Goal: Information Seeking & Learning: Learn about a topic

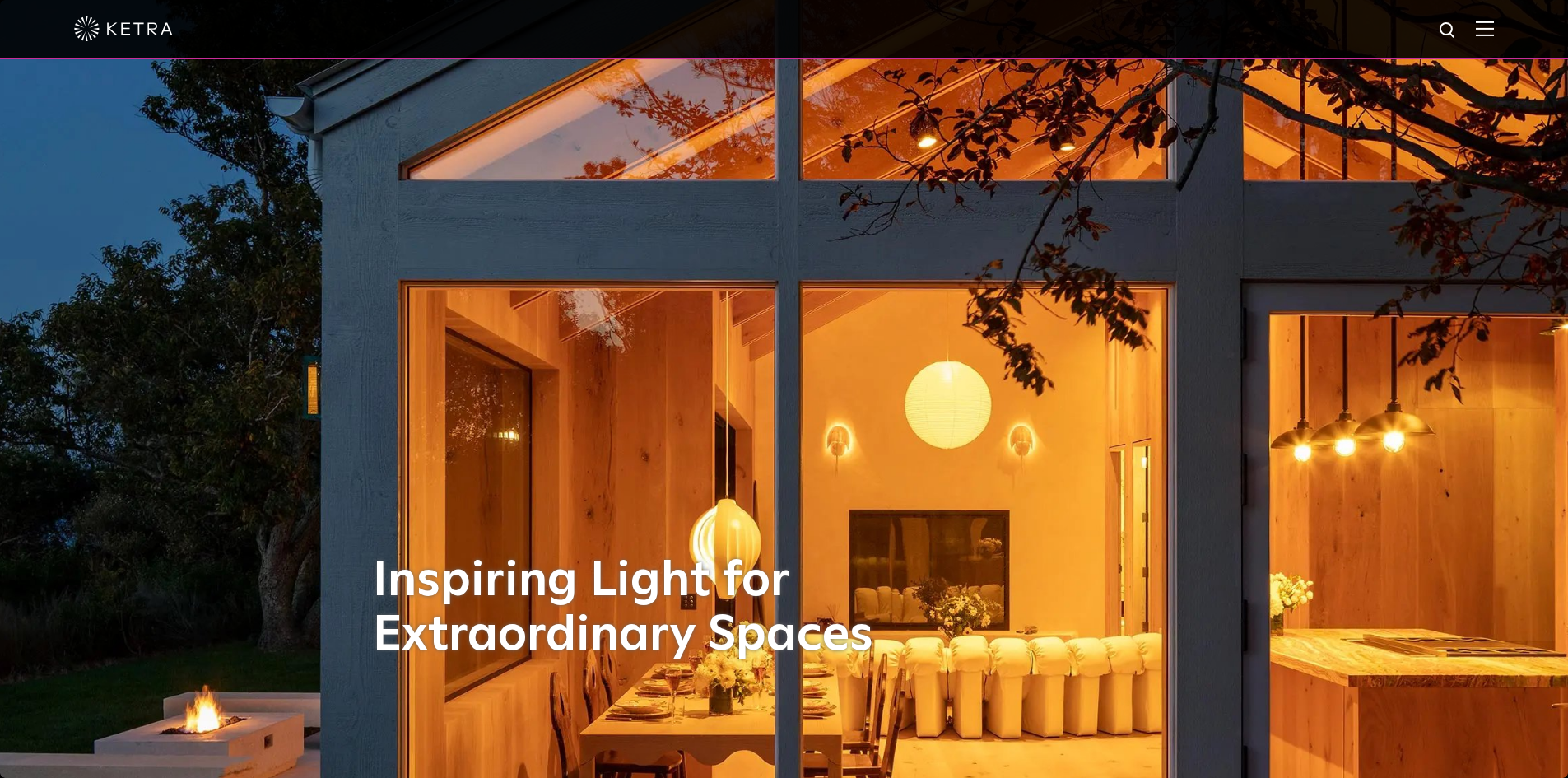
click at [1458, 29] on img at bounding box center [1449, 31] width 21 height 21
type input "d2"
click at [1396, 18] on button "Search" at bounding box center [1408, 30] width 25 height 25
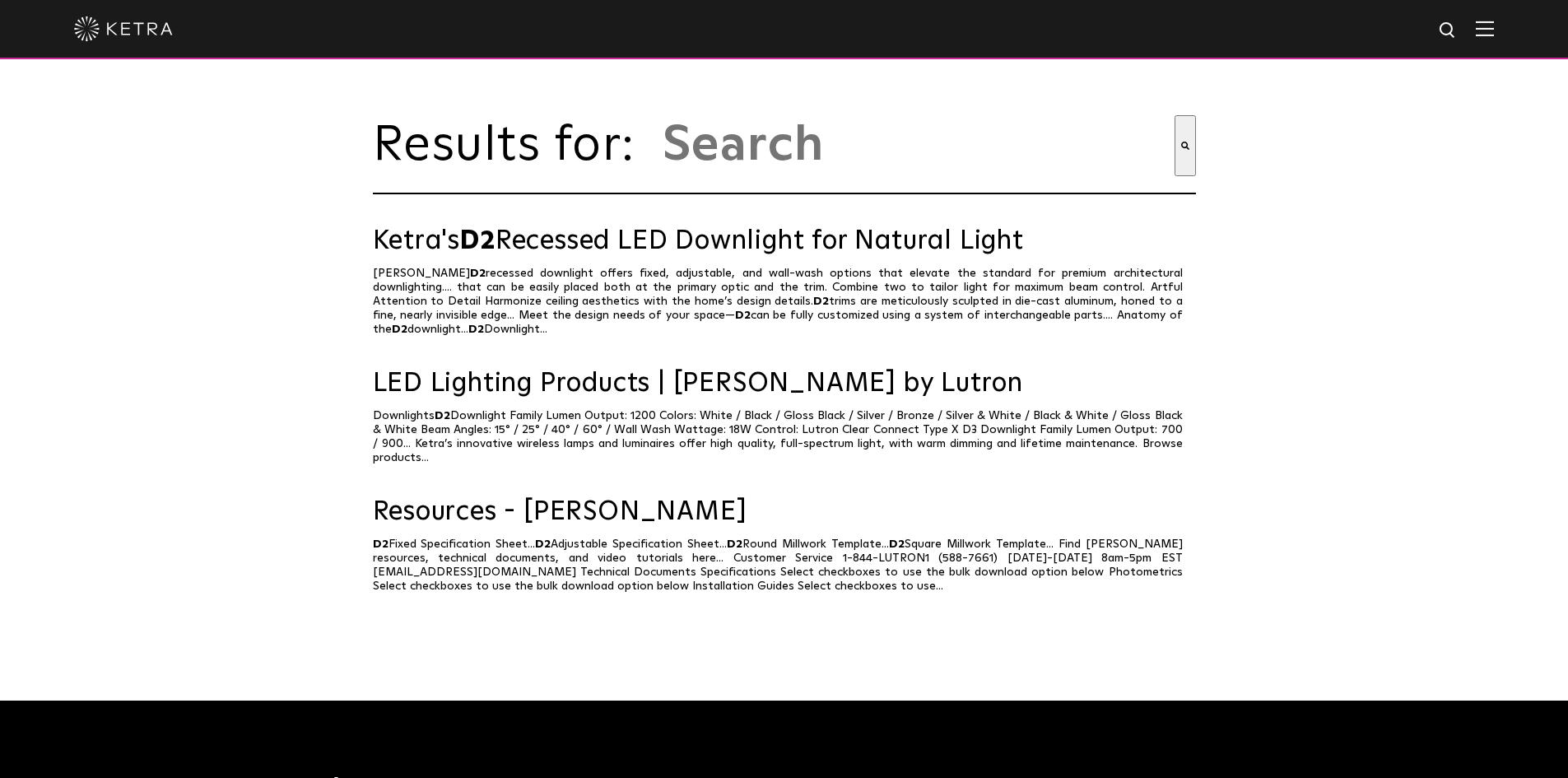
type input "d2"
click at [1494, 22] on img at bounding box center [1485, 29] width 18 height 16
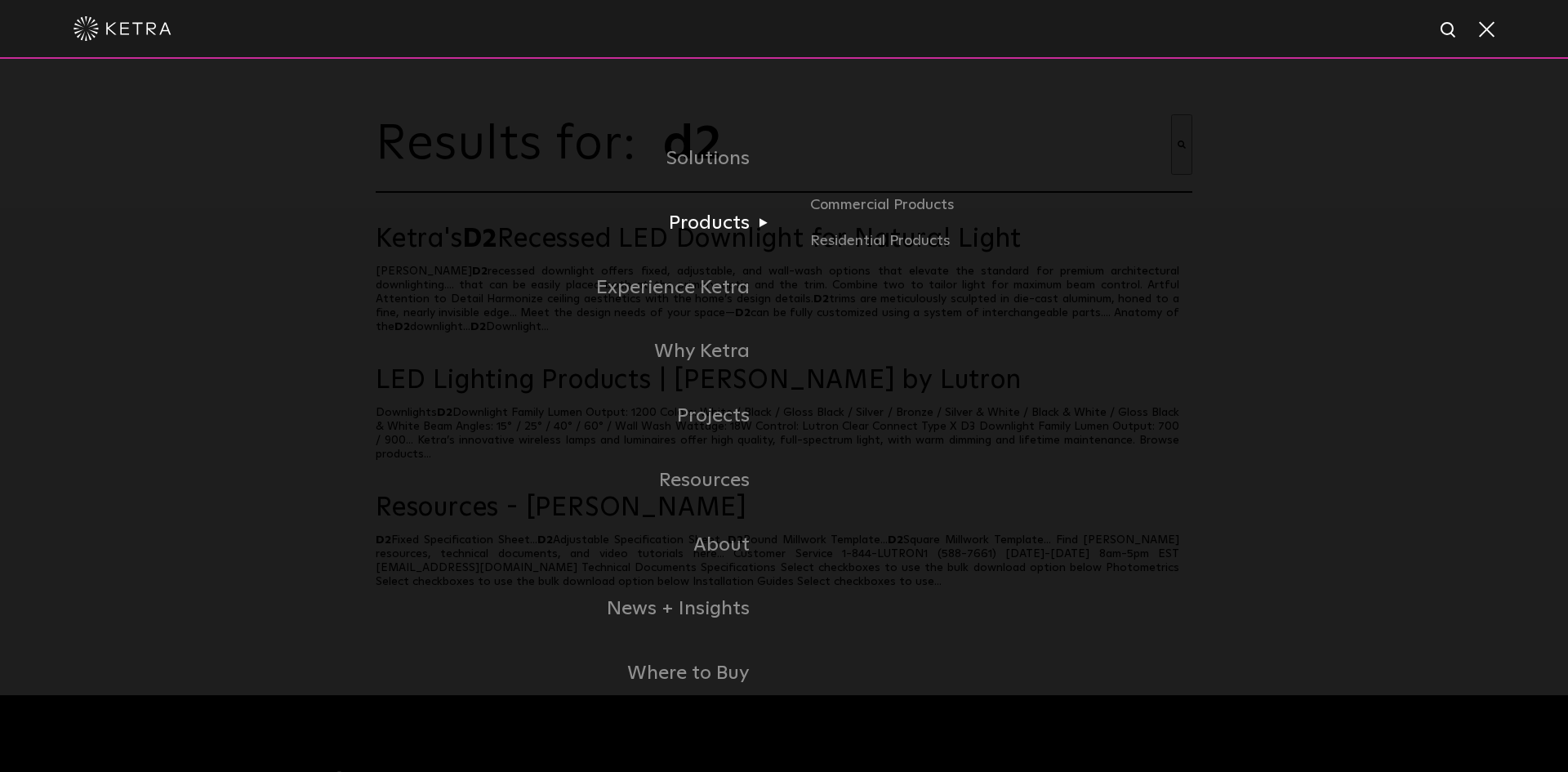
click at [696, 224] on link "Products" at bounding box center [580, 223] width 408 height 65
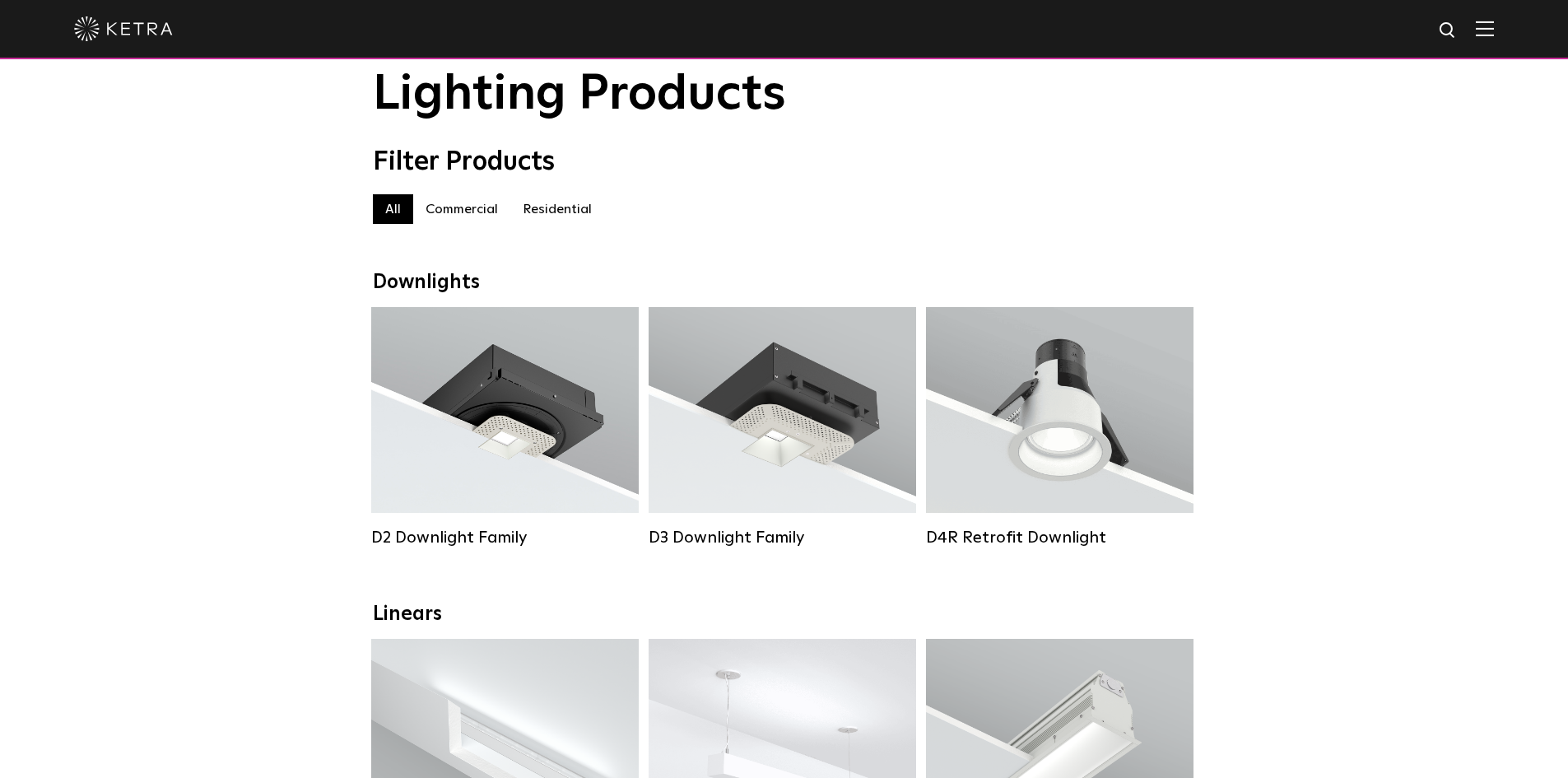
scroll to position [82, 0]
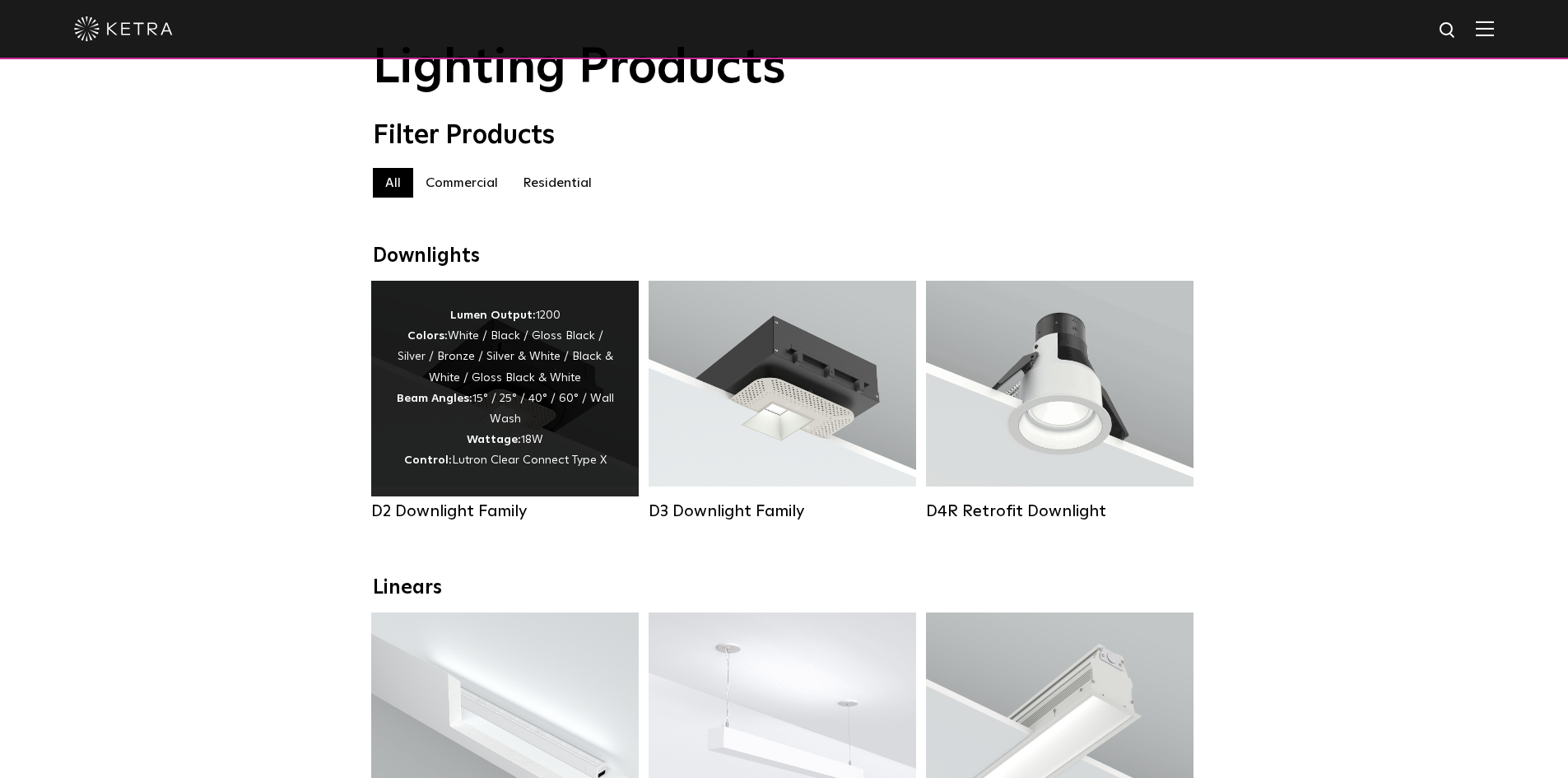
click at [458, 357] on div "Lumen Output: 1200 Colors: White / Black / Gloss Black / Silver / Bronze / Silv…" at bounding box center [505, 388] width 218 height 166
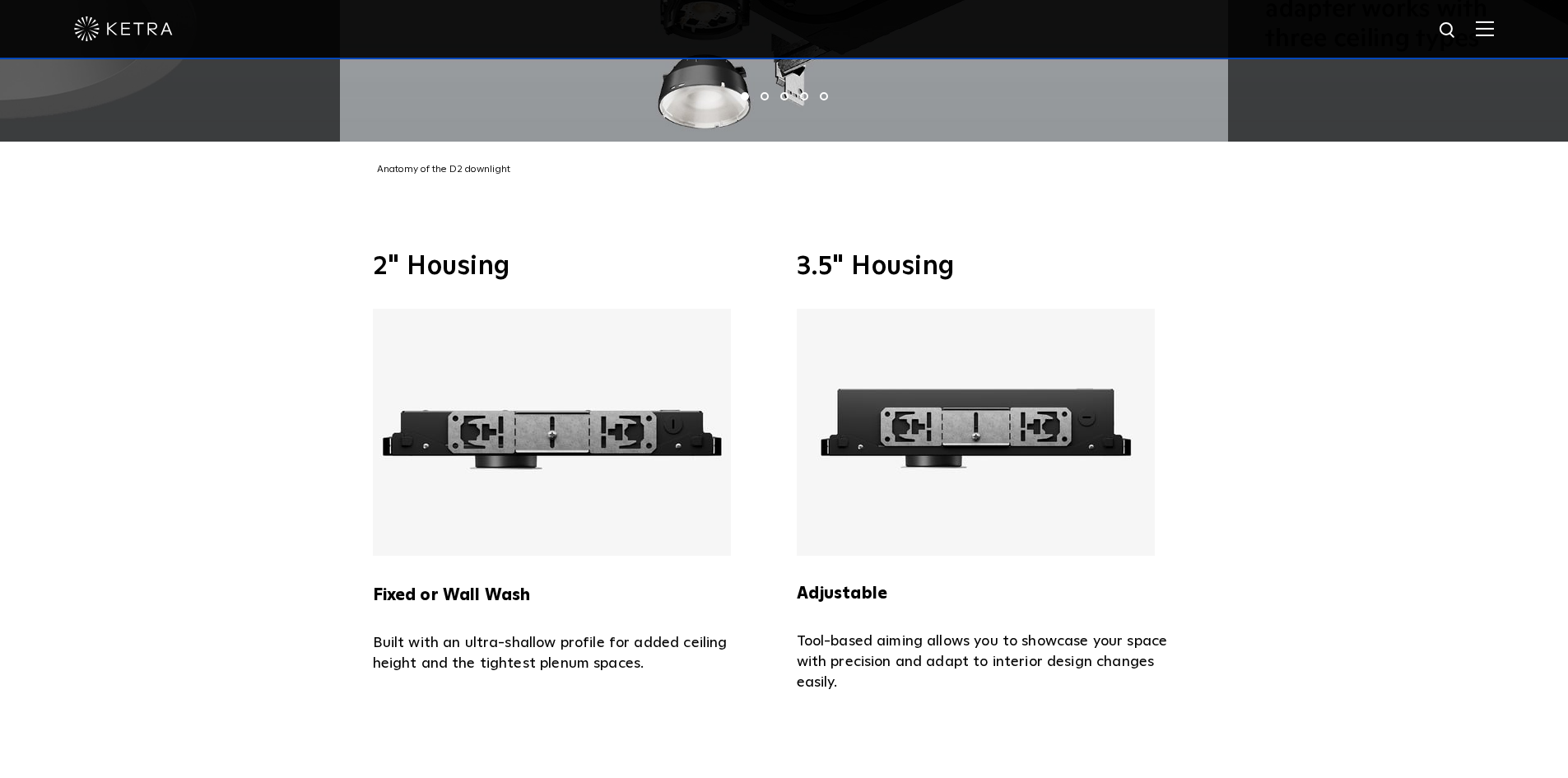
scroll to position [3786, 0]
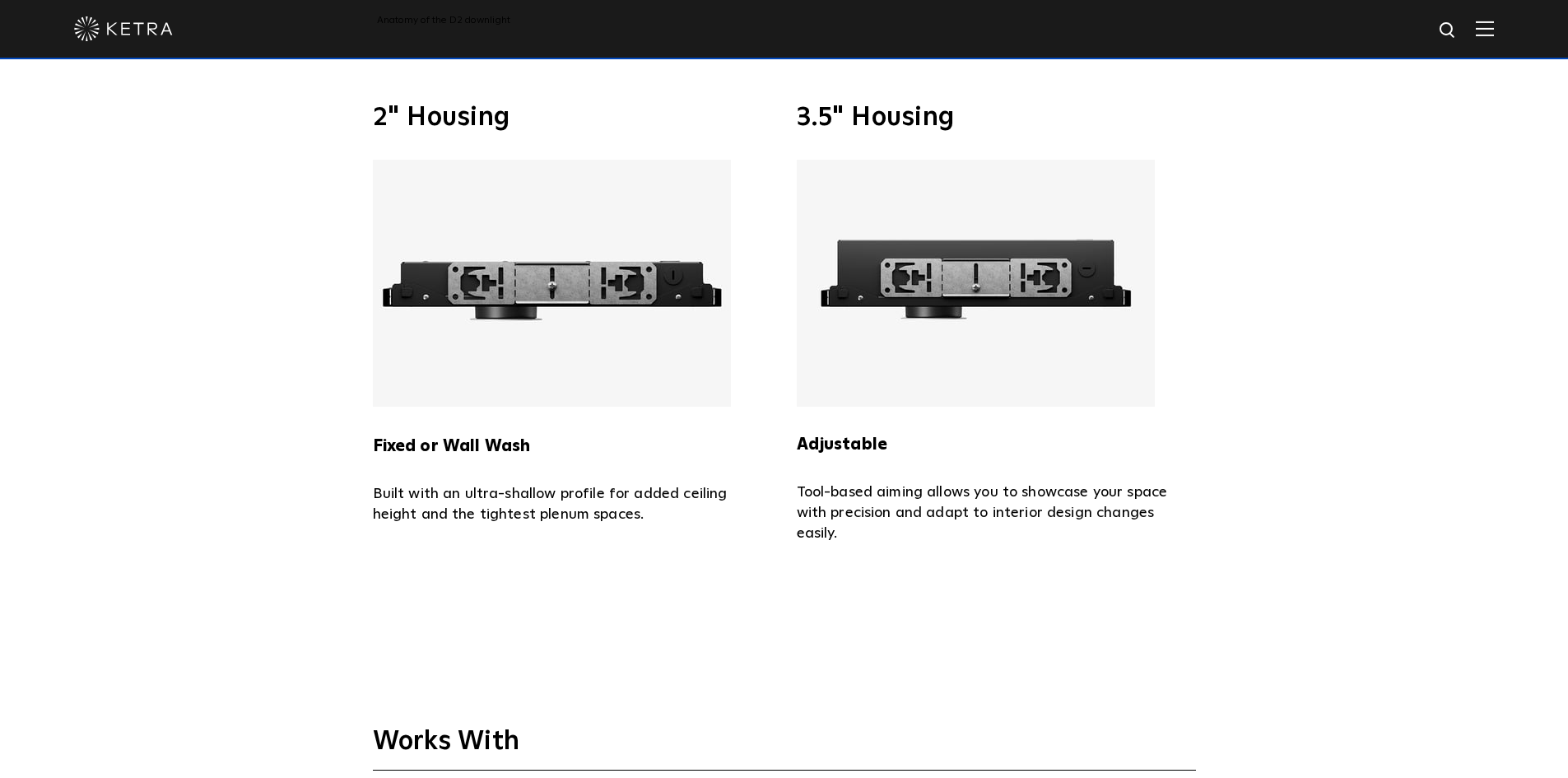
click at [894, 311] on img at bounding box center [976, 283] width 358 height 247
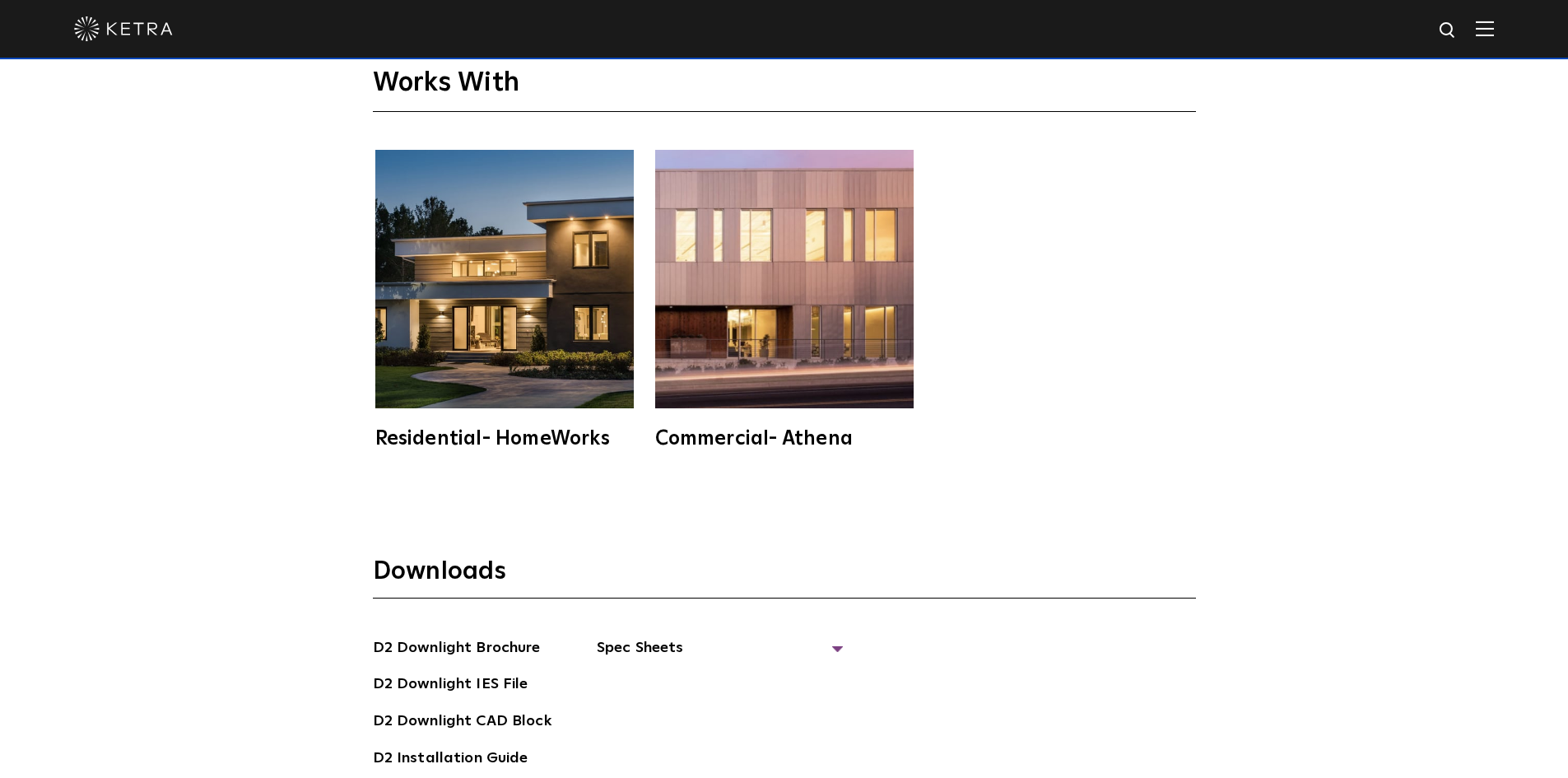
scroll to position [4857, 0]
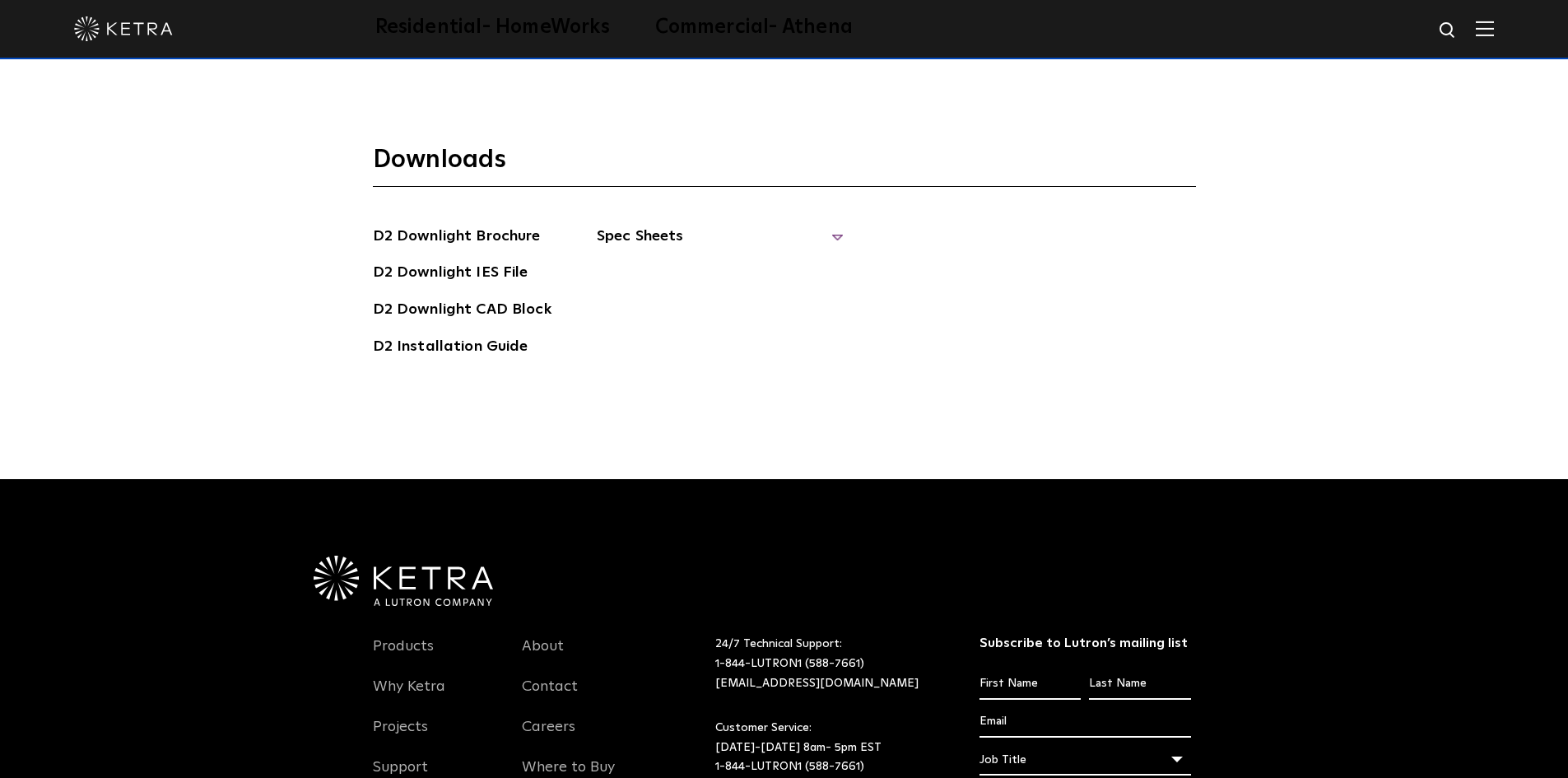
click at [820, 235] on span "Spec Sheets" at bounding box center [720, 243] width 247 height 37
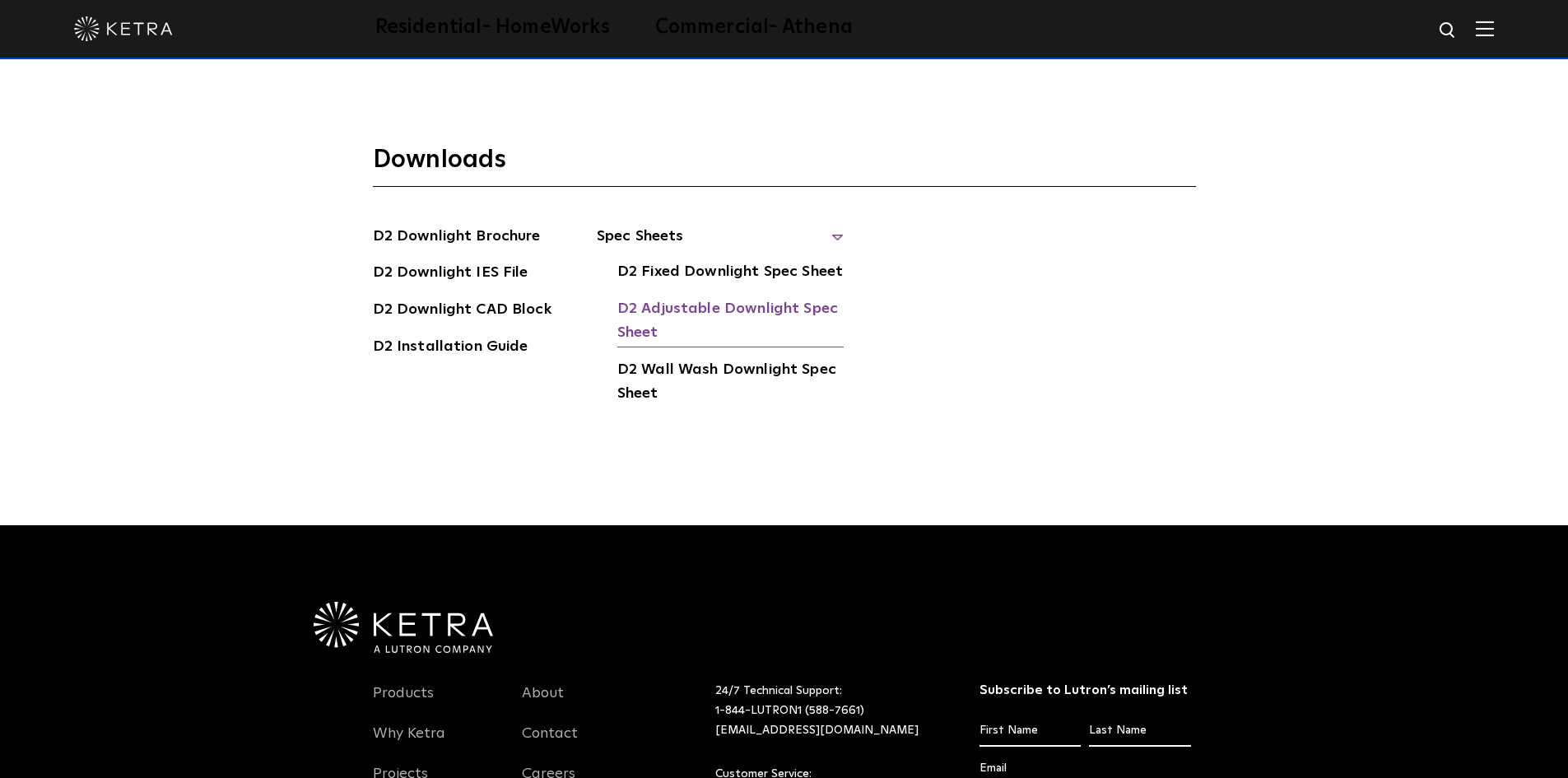
click at [810, 301] on link "D2 Adjustable Downlight Spec Sheet" at bounding box center [730, 322] width 226 height 50
